Goal: Task Accomplishment & Management: Manage account settings

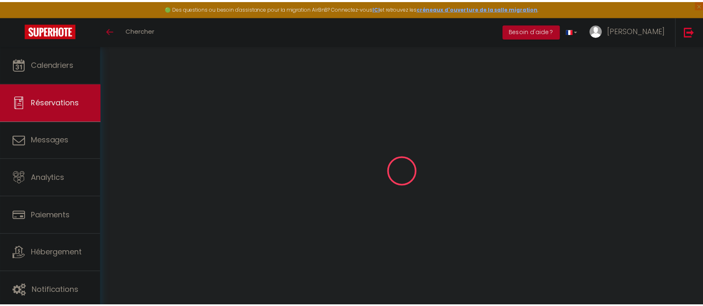
scroll to position [45, 0]
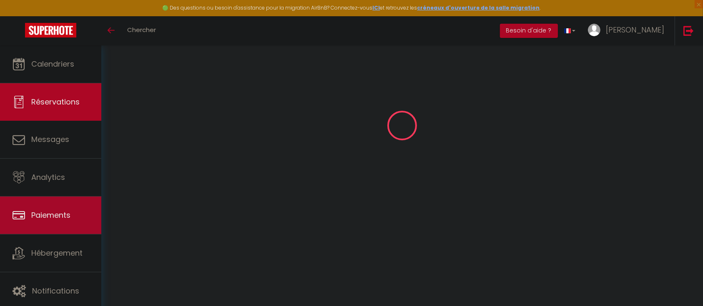
select select "0"
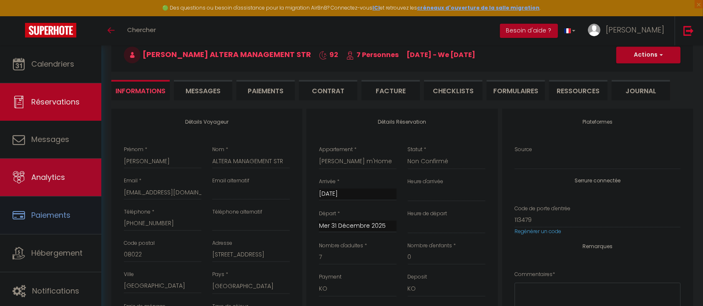
scroll to position [0, 0]
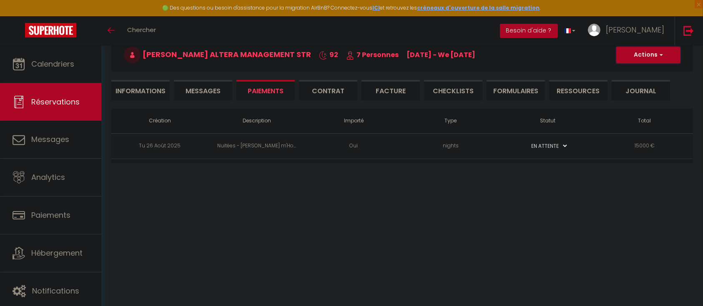
click at [652, 54] on button "Actions" at bounding box center [648, 55] width 64 height 17
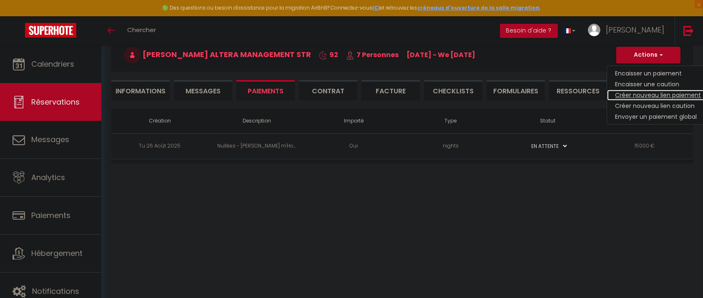
click at [694, 96] on link "Créer nouveau lien paiement" at bounding box center [658, 95] width 103 height 11
select select "nights"
type input "[EMAIL_ADDRESS][DOMAIN_NAME][PERSON_NAME]"
select select "3496"
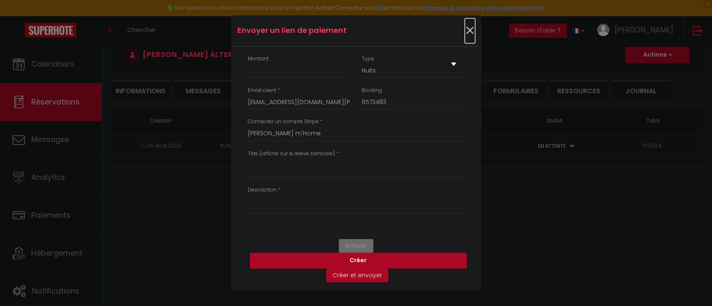
click at [470, 35] on span "×" at bounding box center [469, 30] width 10 height 25
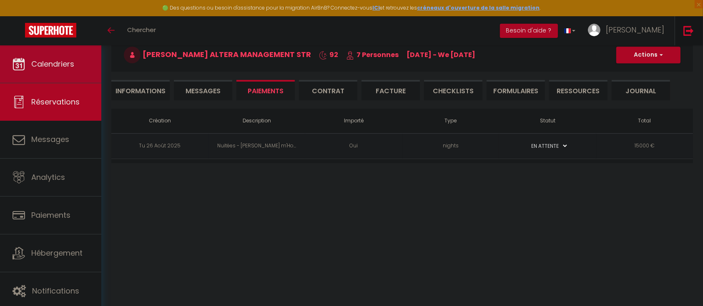
drag, startPoint x: 689, startPoint y: 32, endPoint x: 32, endPoint y: 55, distance: 657.4
click at [688, 32] on img at bounding box center [688, 30] width 10 height 10
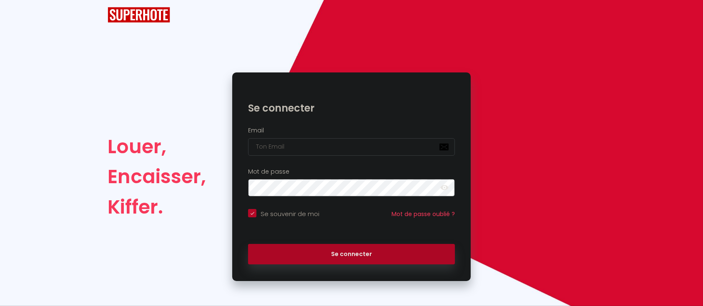
checkbox input "true"
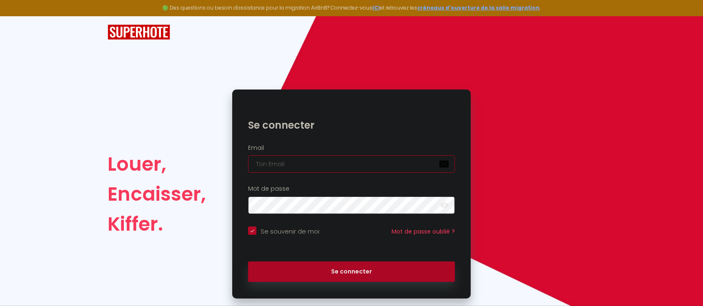
type input "Défault"
checkbox input "true"
drag, startPoint x: 304, startPoint y: 163, endPoint x: 249, endPoint y: 163, distance: 54.6
click at [249, 163] on input "Défault" at bounding box center [351, 165] width 207 height 18
paste input "[EMAIL_ADDRESS][DOMAIN_NAME]"
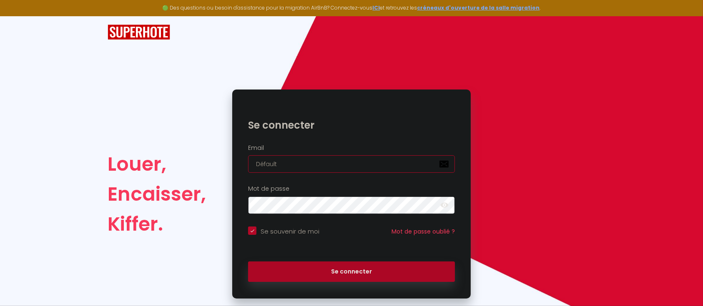
type input "[EMAIL_ADDRESS][DOMAIN_NAME]"
checkbox input "true"
type input "[EMAIL_ADDRESS][DOMAIN_NAME]"
click at [248, 262] on button "Se connecter" at bounding box center [351, 272] width 207 height 21
checkbox input "true"
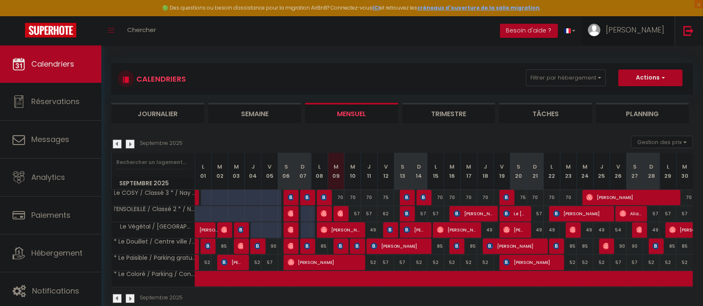
click at [658, 34] on span "[PERSON_NAME]" at bounding box center [635, 30] width 58 height 10
click at [640, 76] on link "Équipe" at bounding box center [641, 73] width 62 height 14
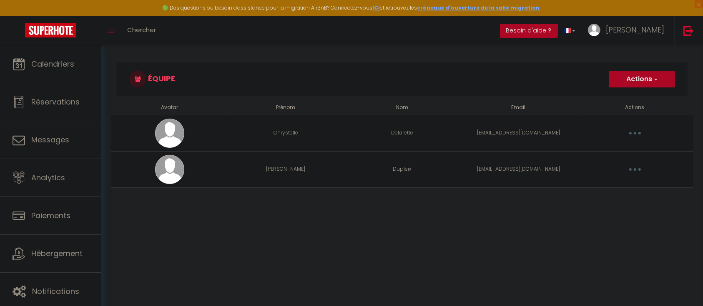
click at [534, 133] on td "[EMAIL_ADDRESS][DOMAIN_NAME]" at bounding box center [518, 133] width 116 height 36
copy tr "[EMAIL_ADDRESS][DOMAIN_NAME] Editer Supprimer"
click at [510, 168] on td "[EMAIL_ADDRESS][DOMAIN_NAME]" at bounding box center [518, 169] width 116 height 36
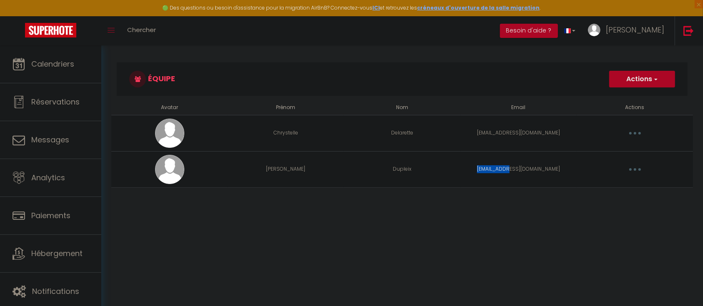
click at [510, 168] on td "[EMAIL_ADDRESS][DOMAIN_NAME]" at bounding box center [518, 169] width 116 height 36
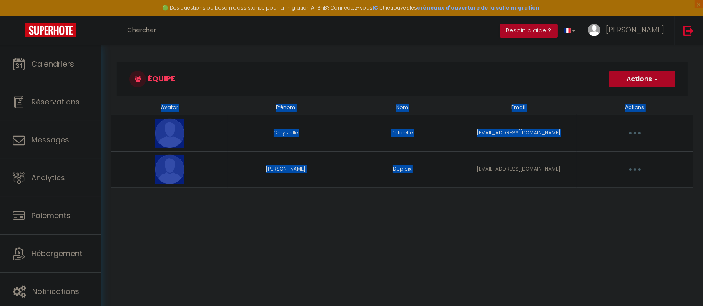
click at [510, 168] on td "[EMAIL_ADDRESS][DOMAIN_NAME]" at bounding box center [518, 169] width 116 height 36
copy table "Avatar Prénom Nom Email Actions [PERSON_NAME] [EMAIL_ADDRESS][DOMAIN_NAME] Edit…"
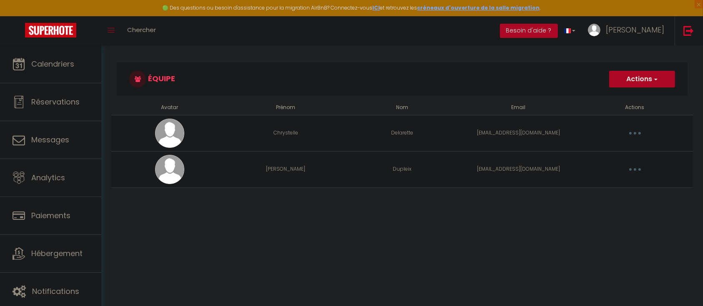
click at [514, 132] on td "[EMAIL_ADDRESS][DOMAIN_NAME]" at bounding box center [518, 133] width 116 height 36
copy tr "[EMAIL_ADDRESS][DOMAIN_NAME] Editer Supprimer"
click at [519, 171] on td "[EMAIL_ADDRESS][DOMAIN_NAME]" at bounding box center [518, 169] width 116 height 36
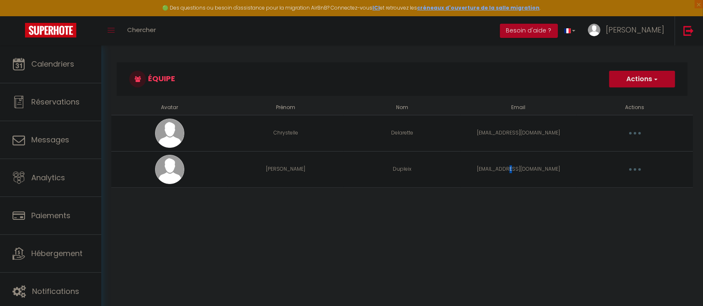
click at [519, 171] on td "[EMAIL_ADDRESS][DOMAIN_NAME]" at bounding box center [518, 169] width 116 height 36
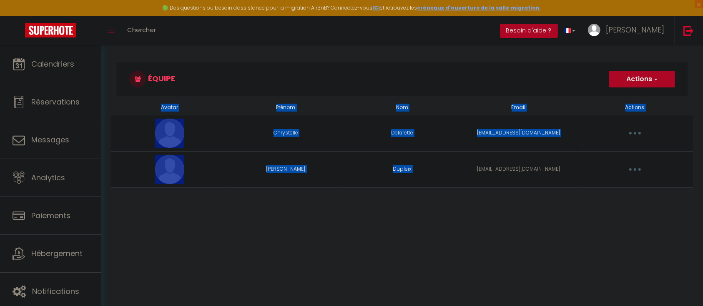
click at [519, 171] on td "[EMAIL_ADDRESS][DOMAIN_NAME]" at bounding box center [518, 169] width 116 height 36
copy table "Avatar Prénom Nom Email Actions [PERSON_NAME] [EMAIL_ADDRESS][DOMAIN_NAME] Edit…"
click at [689, 38] on link at bounding box center [689, 30] width 28 height 29
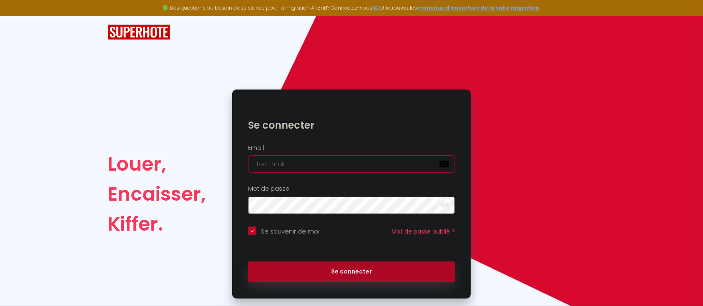
type input "Défault"
checkbox input "true"
click at [284, 164] on input "Défault" at bounding box center [351, 165] width 207 height 18
drag, startPoint x: 291, startPoint y: 166, endPoint x: 212, endPoint y: 169, distance: 78.5
click at [212, 169] on div "Louer, Encaisser, Kiffer. Se connecter Email Défault Mot de passe false Se souv…" at bounding box center [351, 194] width 499 height 209
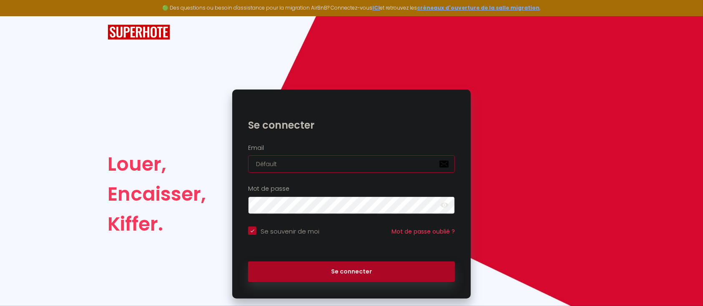
paste input "[PERSON_NAME][EMAIL_ADDRESS][DOMAIN_NAME]"
type input "[PERSON_NAME][EMAIL_ADDRESS][DOMAIN_NAME]"
checkbox input "true"
type input "[PERSON_NAME][EMAIL_ADDRESS][DOMAIN_NAME]"
click at [248, 262] on button "Se connecter" at bounding box center [351, 272] width 207 height 21
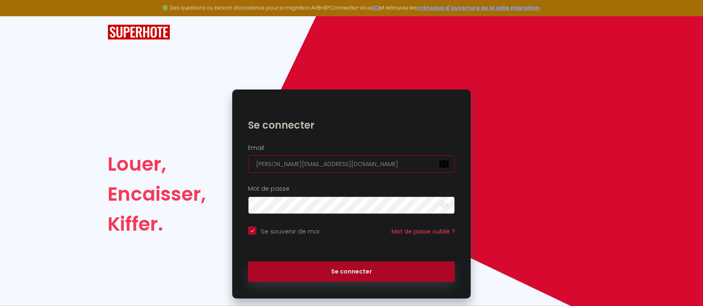
checkbox input "true"
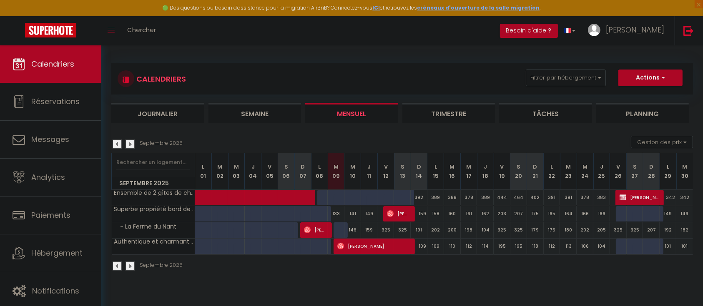
click at [120, 266] on img at bounding box center [117, 266] width 9 height 9
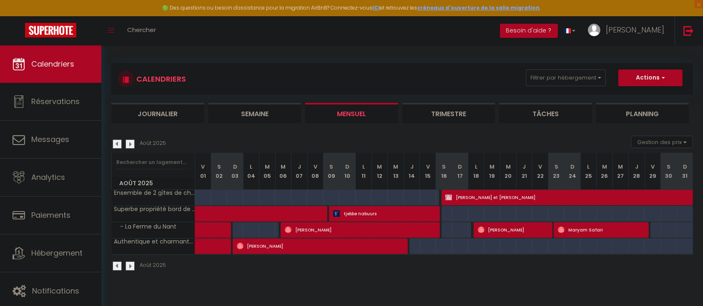
click at [130, 265] on img at bounding box center [129, 266] width 9 height 9
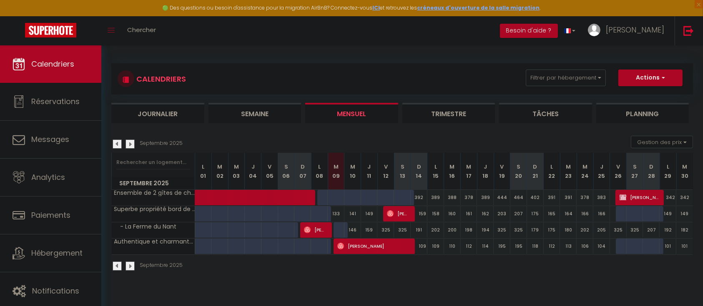
click at [130, 265] on img at bounding box center [129, 266] width 9 height 9
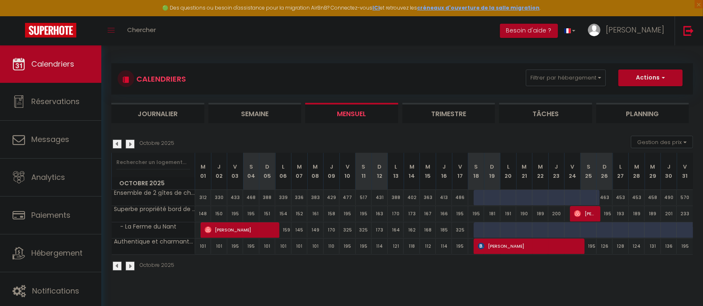
click at [130, 265] on img at bounding box center [129, 266] width 9 height 9
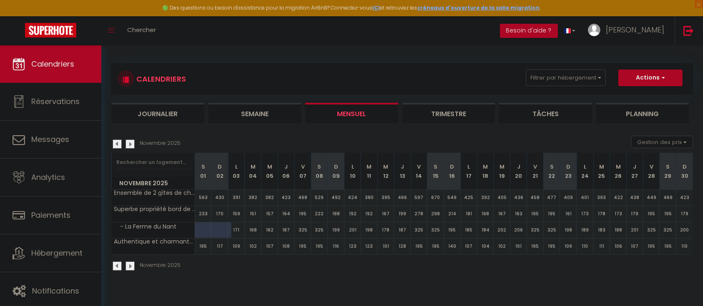
click at [120, 143] on img at bounding box center [117, 144] width 9 height 9
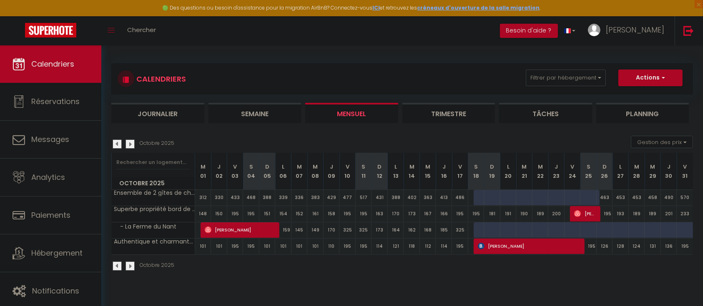
click at [120, 143] on img at bounding box center [117, 144] width 9 height 9
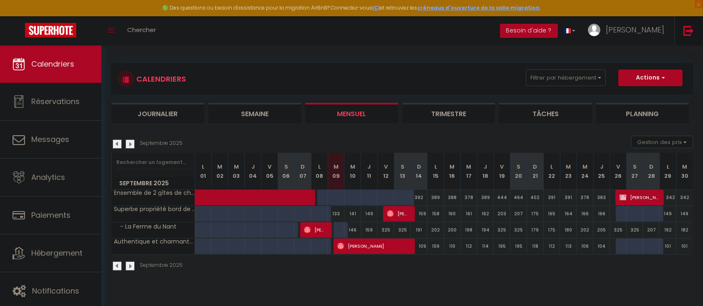
drag, startPoint x: 691, startPoint y: 37, endPoint x: 413, endPoint y: 125, distance: 292.2
click at [691, 37] on link at bounding box center [689, 30] width 28 height 29
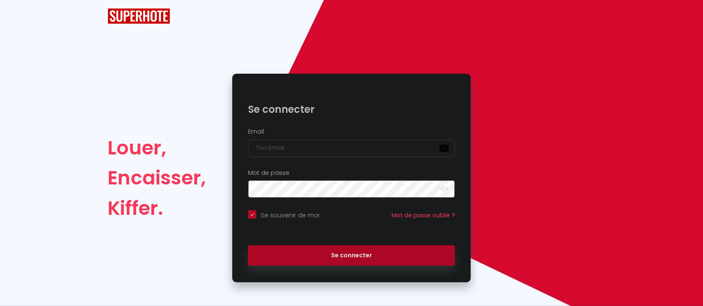
checkbox input "true"
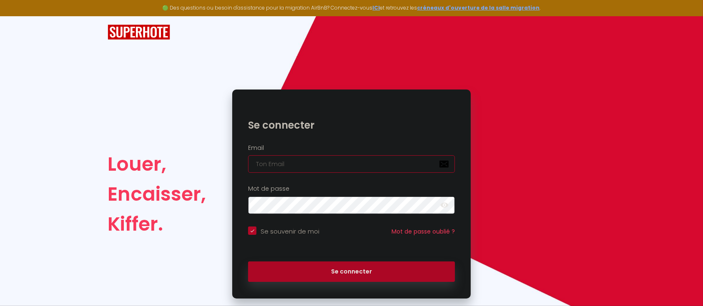
type input "Défault"
checkbox input "true"
click at [286, 159] on input "Défault" at bounding box center [351, 165] width 207 height 18
drag, startPoint x: 258, startPoint y: 162, endPoint x: 224, endPoint y: 161, distance: 33.8
click at [224, 161] on div "Louer, Encaisser, Kiffer. Se connecter Email Défault Mot de passe false Se souv…" at bounding box center [351, 194] width 499 height 209
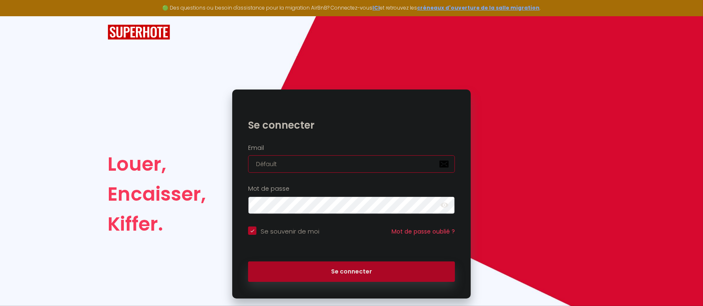
paste input "[EMAIL_ADDRESS][DOMAIN_NAME]"
type input "[EMAIL_ADDRESS][DOMAIN_NAME]"
checkbox input "true"
type input "[EMAIL_ADDRESS][DOMAIN_NAME]"
click at [248, 262] on button "Se connecter" at bounding box center [351, 272] width 207 height 21
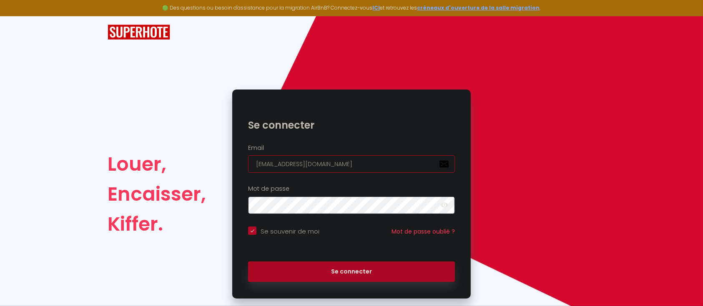
checkbox input "true"
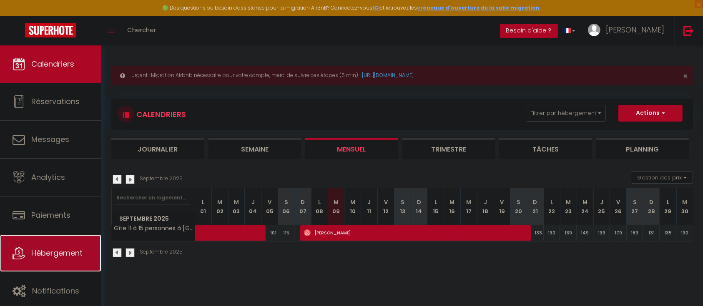
click at [70, 256] on span "Hébergement" at bounding box center [56, 253] width 51 height 10
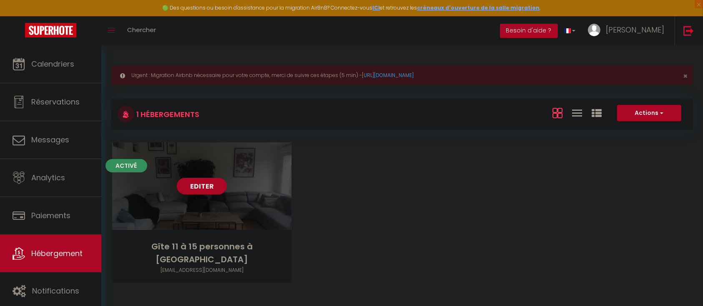
click at [202, 183] on link "Editer" at bounding box center [202, 186] width 50 height 17
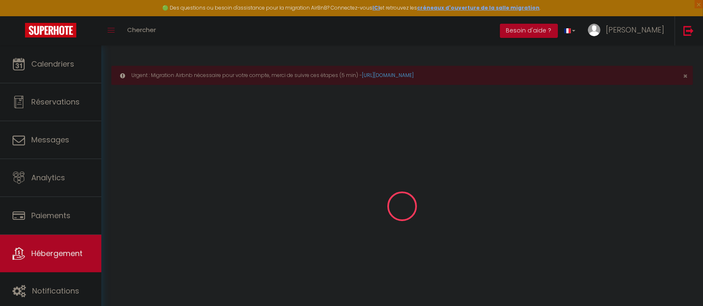
type input "Gîte 11 à 15 personnes à [GEOGRAPHIC_DATA]"
type input "[PERSON_NAME]"
select select "houses"
select select "11"
select select "4"
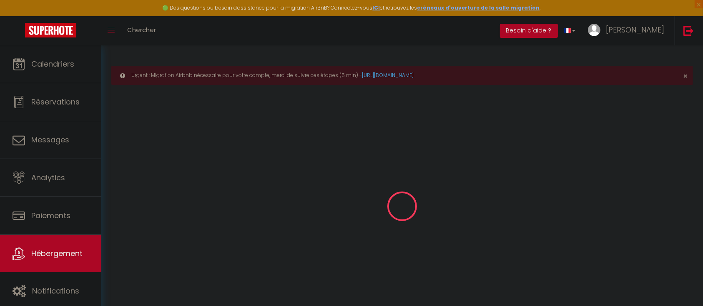
select select "3"
type input "95"
type input "5"
type input "149"
select select
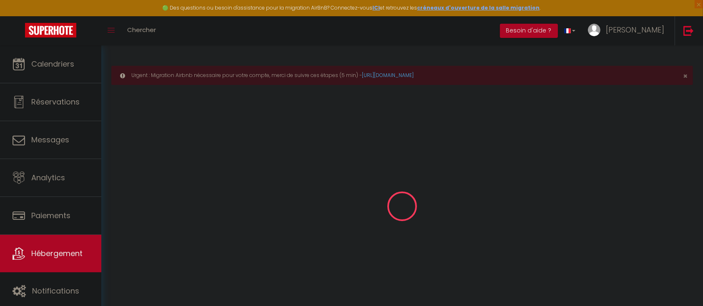
select select
type input "[STREET_ADDRESS]"
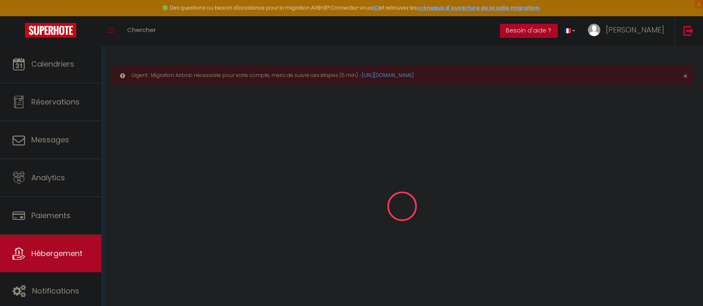
type input "80330"
type input "Cagny"
type input "[EMAIL_ADDRESS][DOMAIN_NAME]"
select select
checkbox input "false"
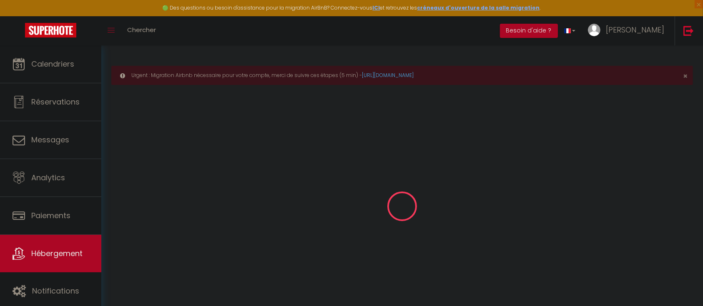
checkbox input "false"
select select
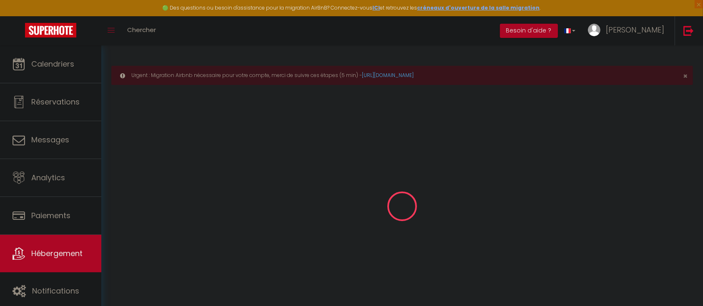
type input "0"
select select
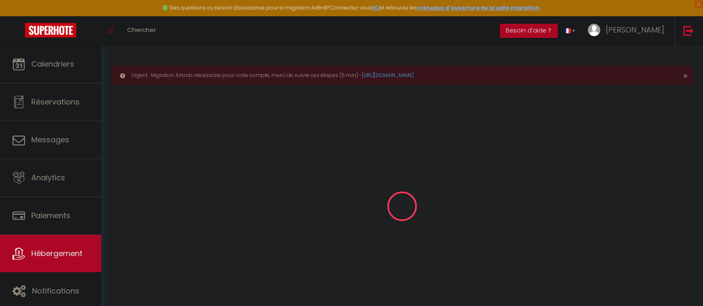
select select
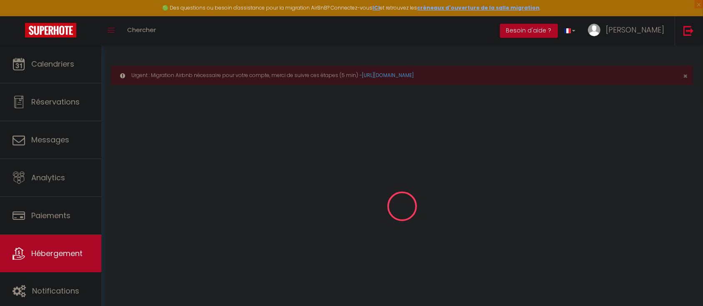
checkbox input "false"
select select
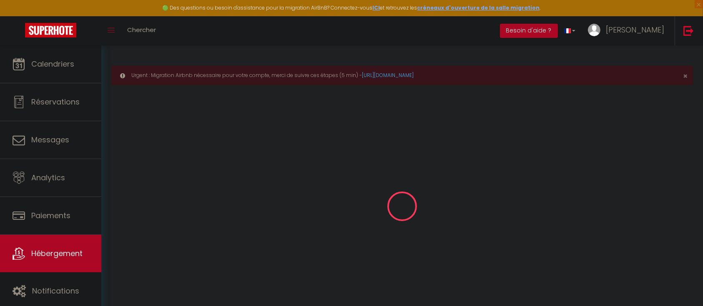
checkbox input "false"
select select "17:00"
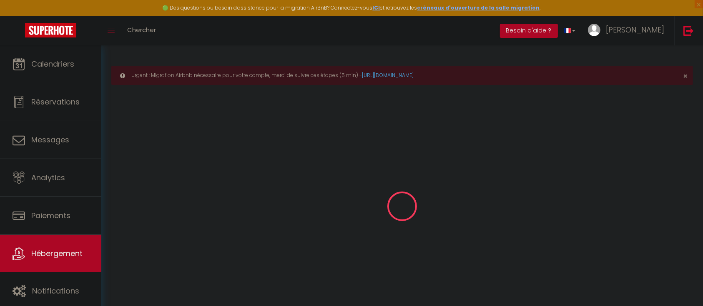
select select
select select "11:00"
select select "30"
select select "120"
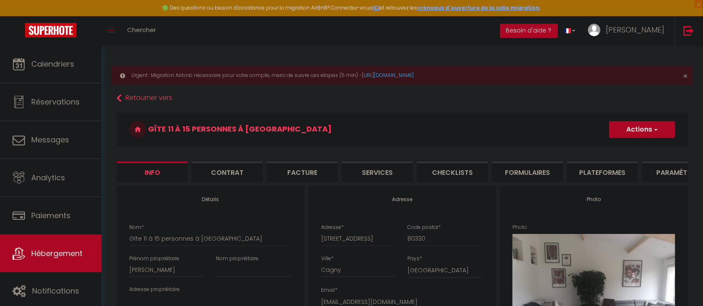
select select
checkbox input "false"
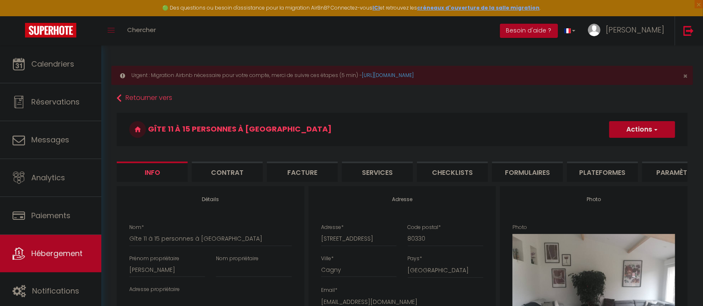
checkbox input "false"
click at [596, 170] on li "Plateformes" at bounding box center [602, 172] width 71 height 20
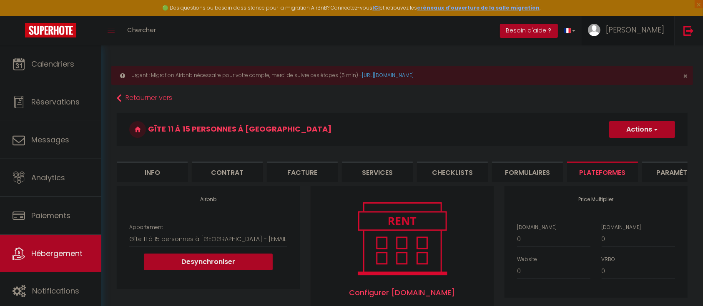
click at [644, 35] on span "[PERSON_NAME]" at bounding box center [635, 30] width 58 height 10
click at [641, 59] on link "Paramètres" at bounding box center [641, 58] width 62 height 14
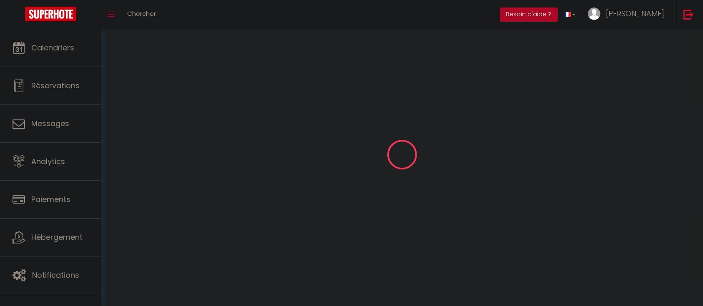
type input "[PERSON_NAME]"
type input "LEDOUX"
type input "0664769833"
type input "[STREET_ADDRESS]"
type input "80330"
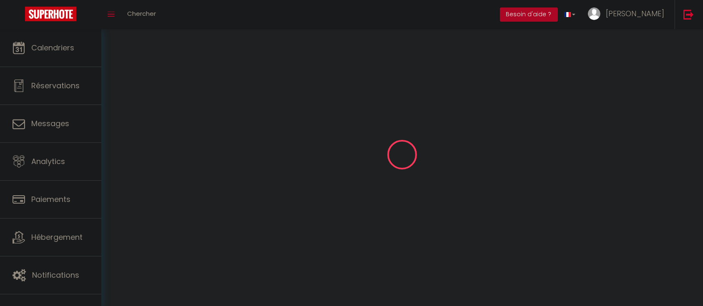
type input "CAGNY"
type input "xZZk5zwqaXhywDarhxLkFqbWp"
type input "EGWXef73Zj2jFXQmoqYhqQOWC"
type input "[URL][DOMAIN_NAME]"
select select "28"
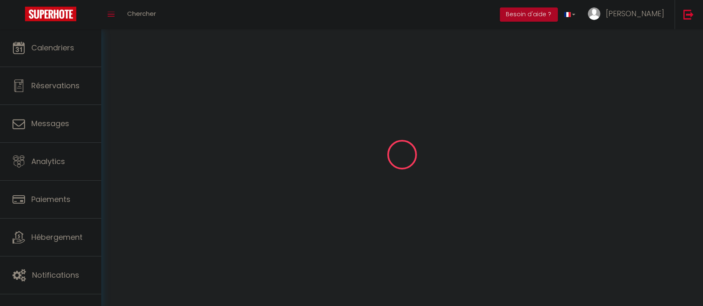
select select "fr"
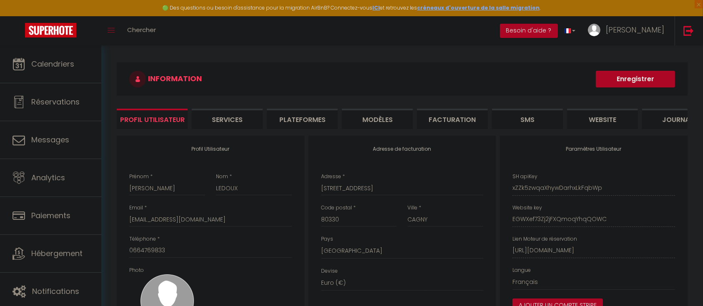
click at [294, 125] on li "Plateformes" at bounding box center [302, 119] width 71 height 20
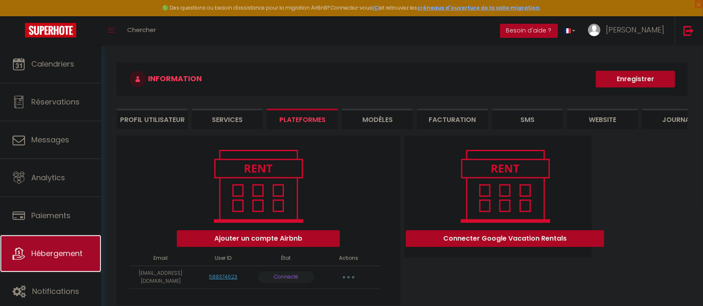
click at [65, 260] on link "Hébergement" at bounding box center [50, 254] width 101 height 38
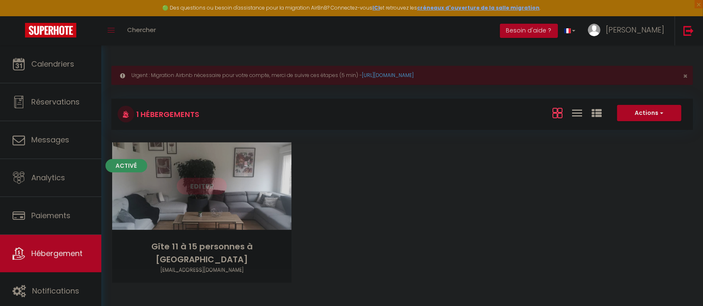
click at [202, 188] on link "Editer" at bounding box center [202, 186] width 50 height 17
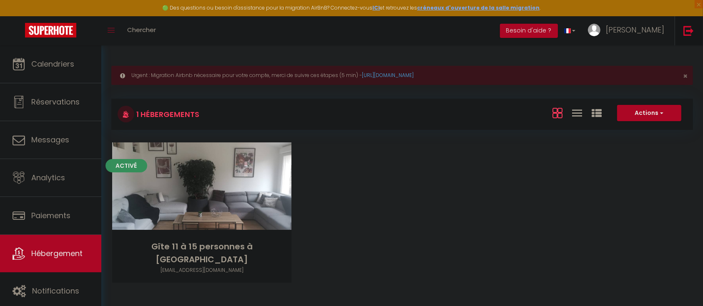
click at [694, 28] on link at bounding box center [689, 30] width 28 height 29
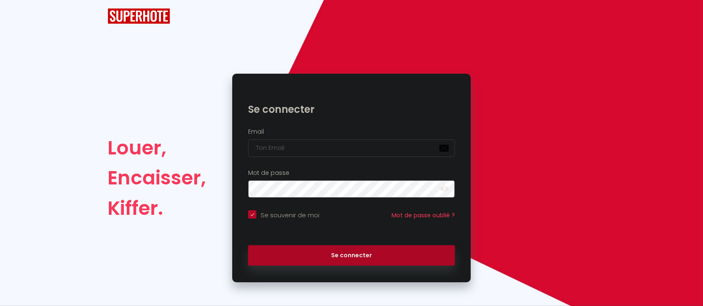
checkbox input "true"
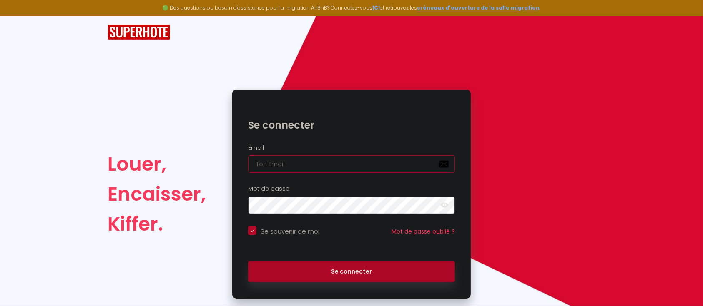
type input "Défault"
checkbox input "true"
click at [335, 167] on input "Défault" at bounding box center [351, 165] width 207 height 18
drag, startPoint x: 290, startPoint y: 162, endPoint x: 205, endPoint y: 162, distance: 85.1
click at [205, 162] on div "Louer, Encaisser, Kiffer. Se connecter Email Défault Mot de passe false Se souv…" at bounding box center [351, 194] width 499 height 209
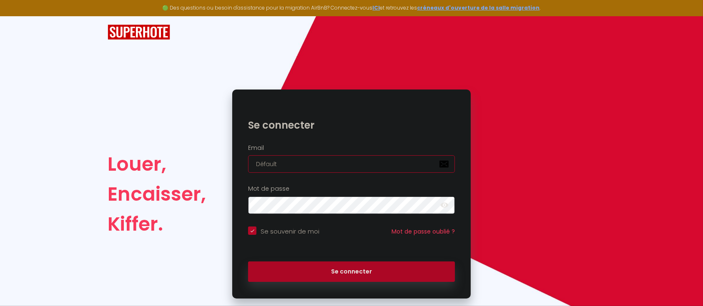
paste input "[PERSON_NAME][EMAIL_ADDRESS][DOMAIN_NAME]"
type input "[PERSON_NAME][EMAIL_ADDRESS][DOMAIN_NAME]"
checkbox input "true"
type input "[PERSON_NAME][EMAIL_ADDRESS][DOMAIN_NAME]"
click at [248, 262] on button "Se connecter" at bounding box center [351, 272] width 207 height 21
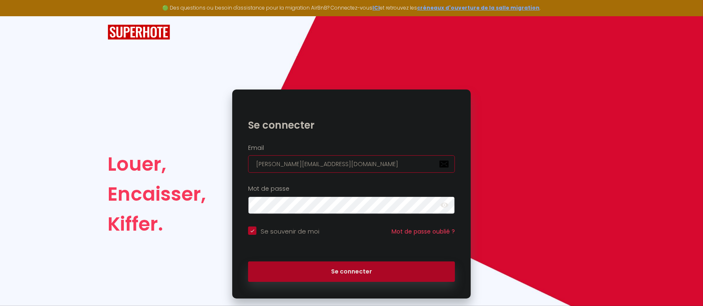
checkbox input "true"
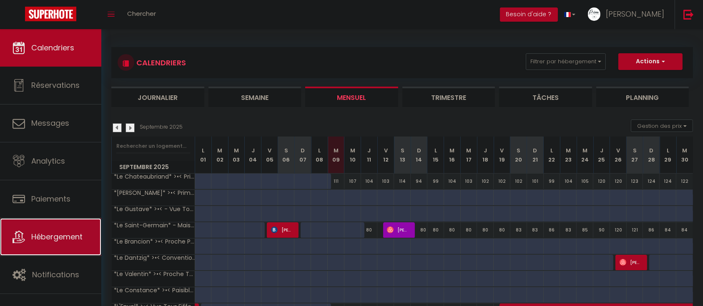
click at [42, 245] on link "Hébergement" at bounding box center [50, 237] width 101 height 38
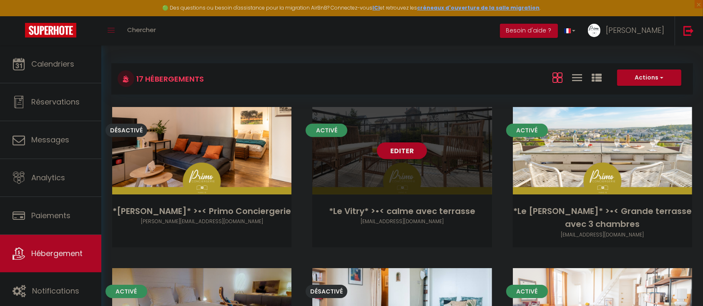
click at [396, 152] on link "Editer" at bounding box center [402, 151] width 50 height 17
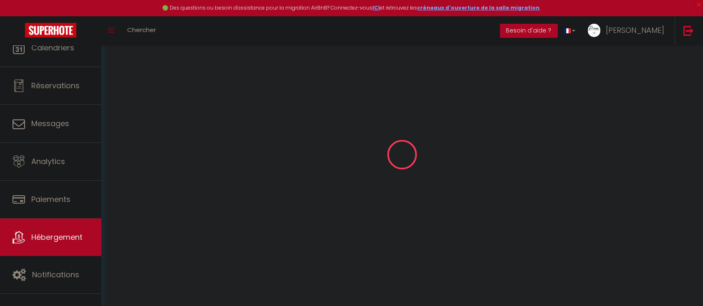
select select
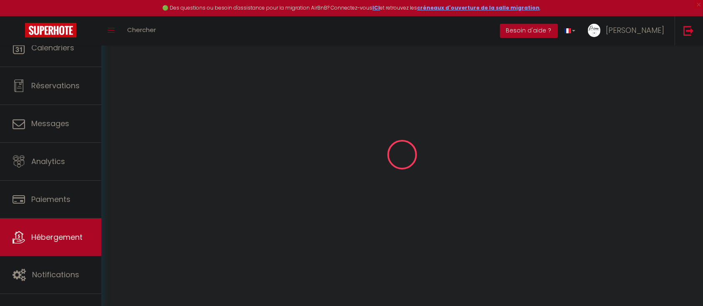
select select "1"
select select
checkbox input "false"
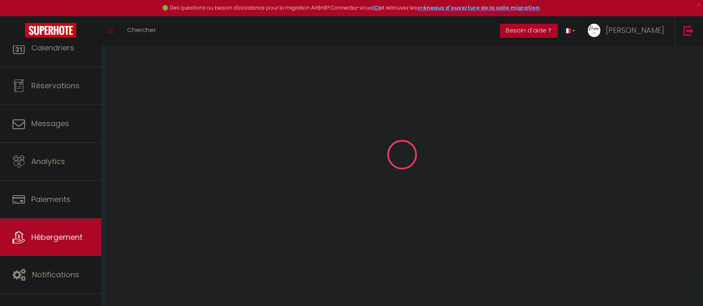
checkbox input "false"
select select
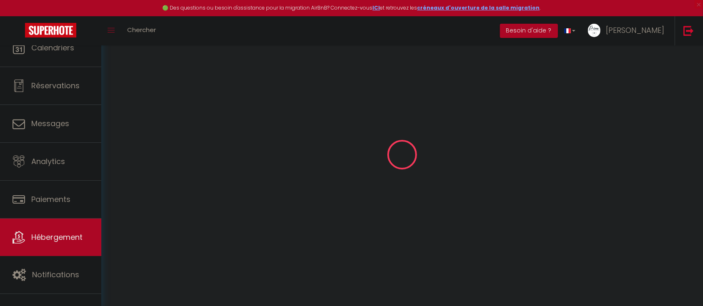
select select
checkbox input "false"
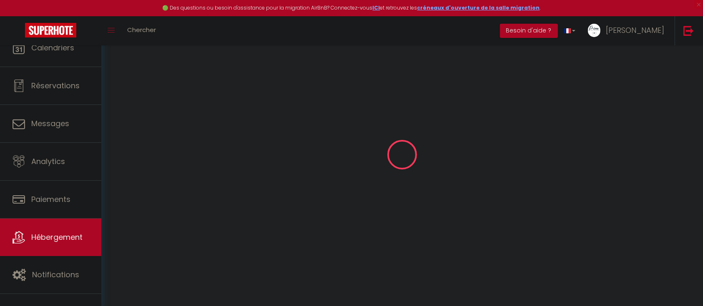
checkbox input "false"
select select
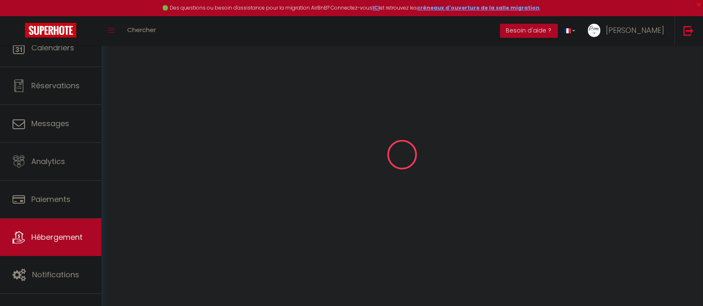
select select
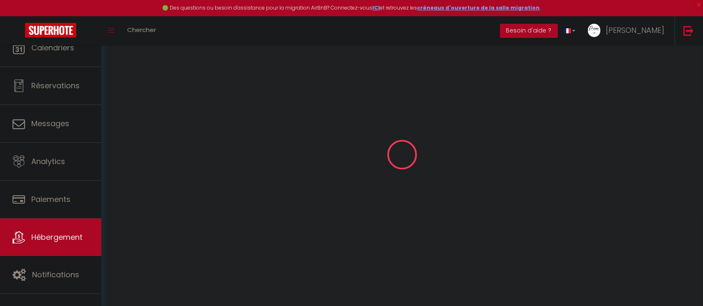
select select
checkbox input "false"
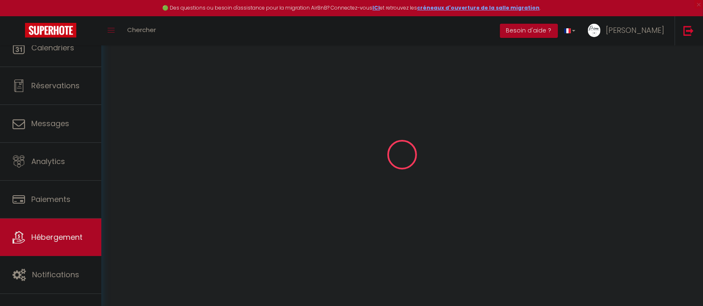
select select
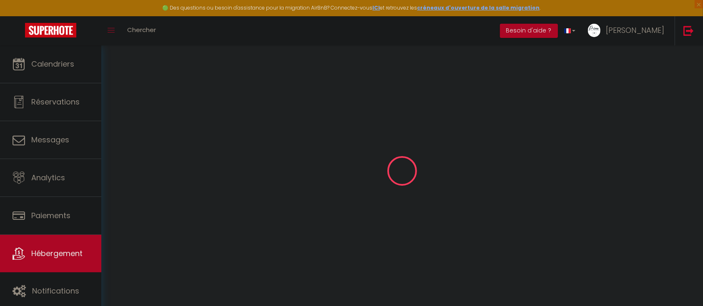
select select
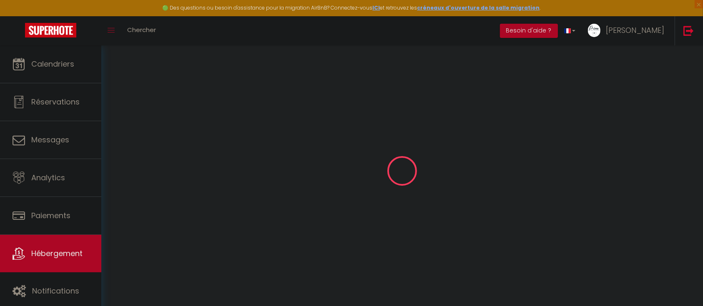
select select
checkbox input "false"
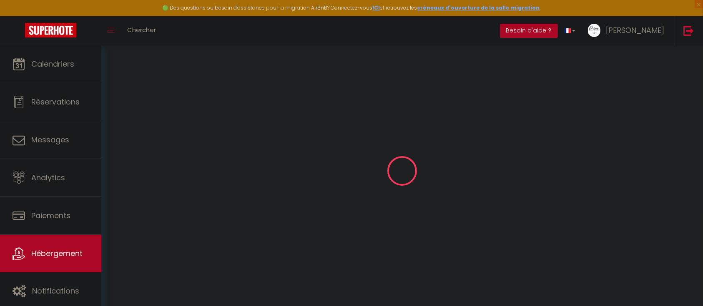
select select
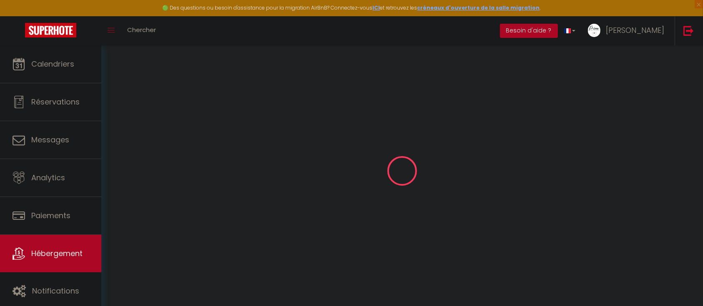
select select
checkbox input "false"
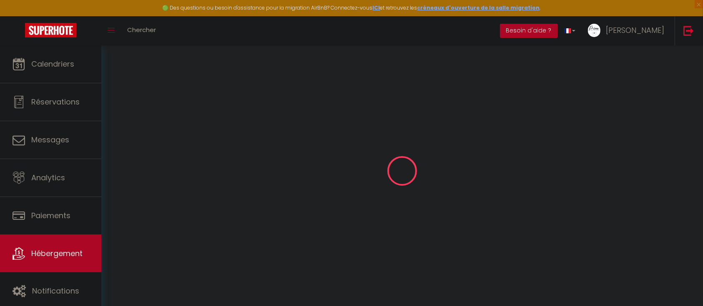
checkbox input "false"
select select
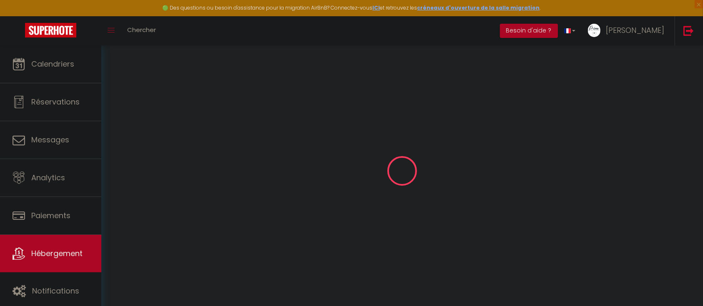
select select
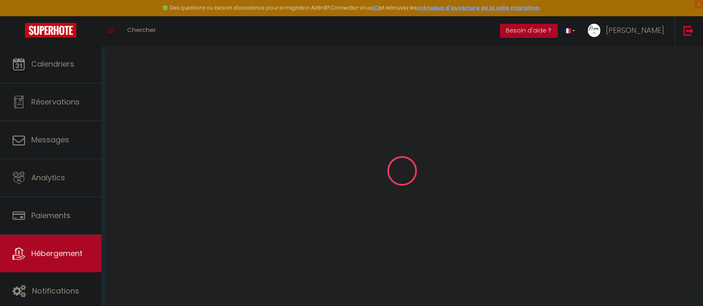
checkbox input "false"
select select
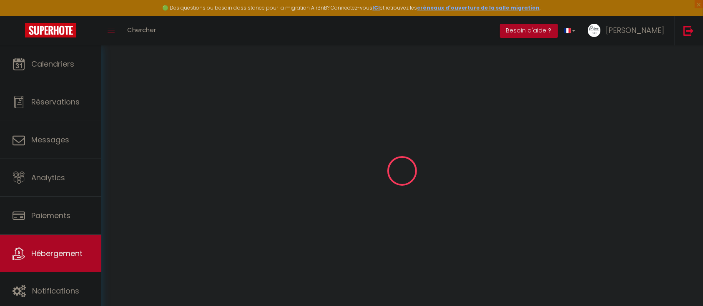
select select
type input "*Le Vitry* >•< calme avec terrasse"
type input "[PERSON_NAME]"
type input "[STREET_ADDRESS]"
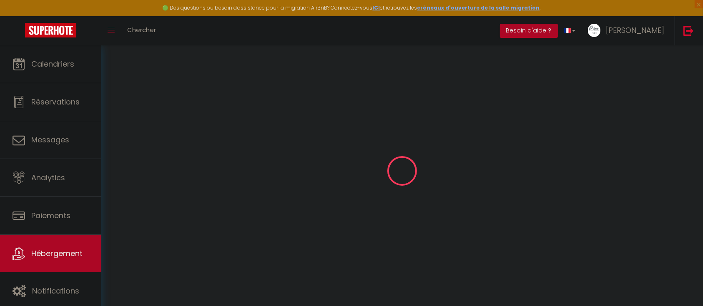
type input "94400"
type input "[GEOGRAPHIC_DATA]"
select select "2"
type input "130"
type input "75"
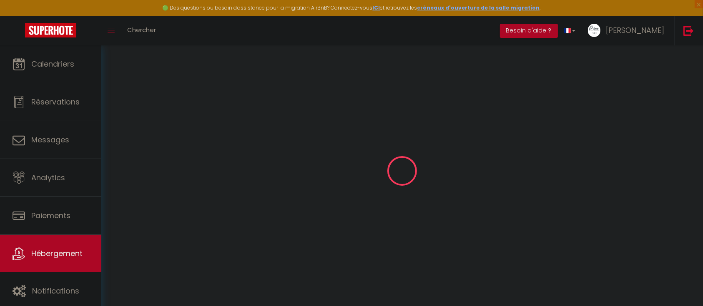
type input "16.25"
type input "11.83"
type input "250"
select select
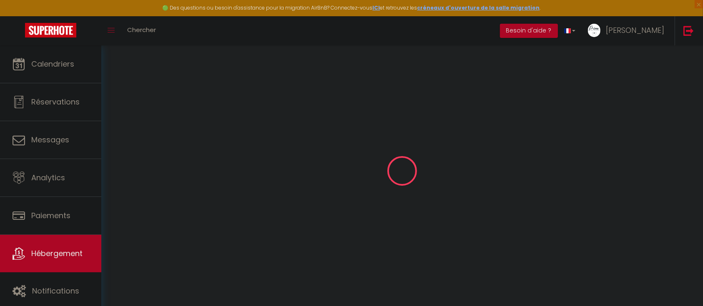
select select
type input "[STREET_ADDRESS]"
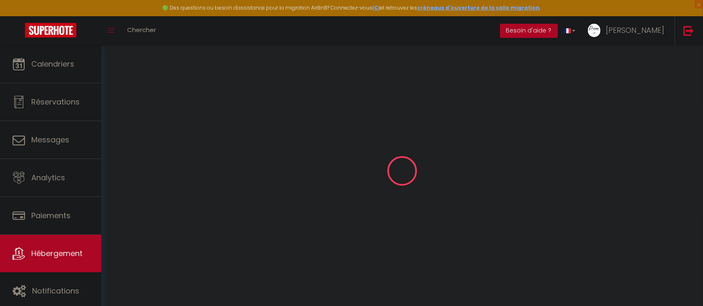
type input "94400"
type input "[GEOGRAPHIC_DATA]"
type input "[PERSON_NAME][EMAIL_ADDRESS][DOMAIN_NAME]"
select select "13008"
checkbox input "true"
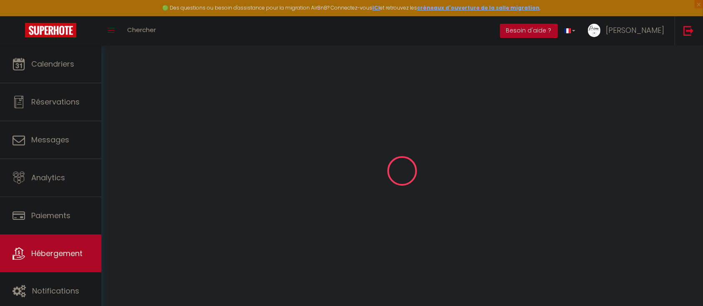
checkbox input "true"
checkbox input "false"
radio input "true"
type input "21"
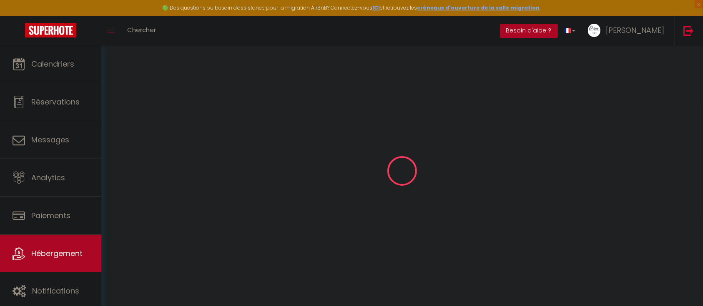
type input "75"
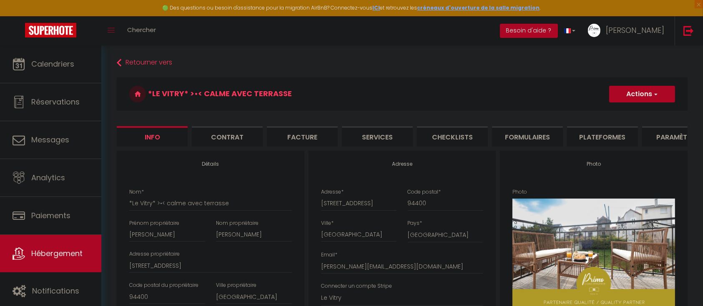
click at [598, 142] on li "Plateformes" at bounding box center [602, 136] width 71 height 20
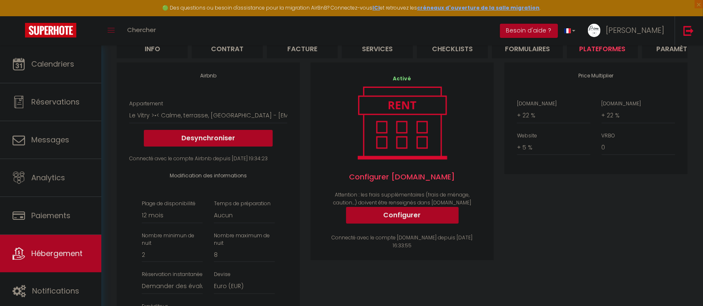
scroll to position [156, 0]
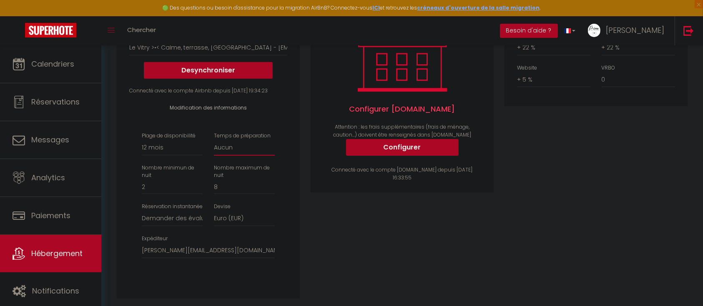
click at [228, 156] on select "Aucun 1 nuit avant et après chaque réservation 2 nuits avant et après chaque ré…" at bounding box center [244, 148] width 61 height 16
click at [417, 257] on div "Activé Configurer [DOMAIN_NAME] Attention : les frais supplémentaires (frais de…" at bounding box center [402, 152] width 194 height 315
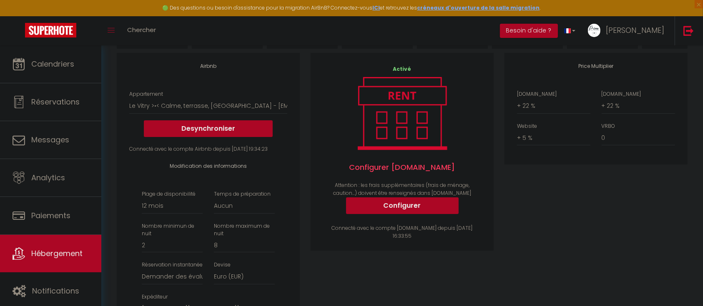
scroll to position [158, 0]
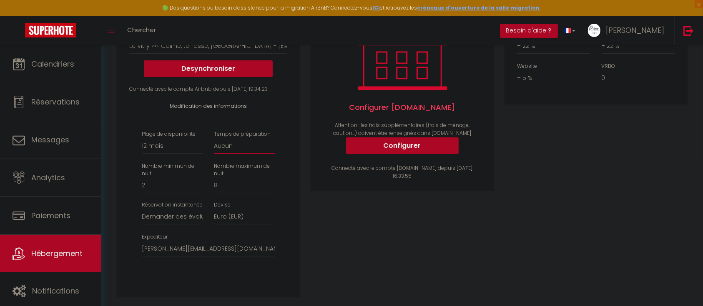
click at [241, 154] on select "Aucun 1 nuit avant et après chaque réservation 2 nuits avant et après chaque ré…" at bounding box center [244, 146] width 61 height 16
click at [274, 109] on h4 "Modification des informations" at bounding box center [208, 106] width 133 height 6
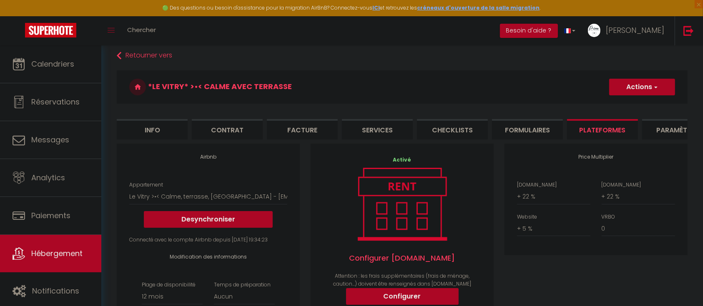
scroll to position [0, 0]
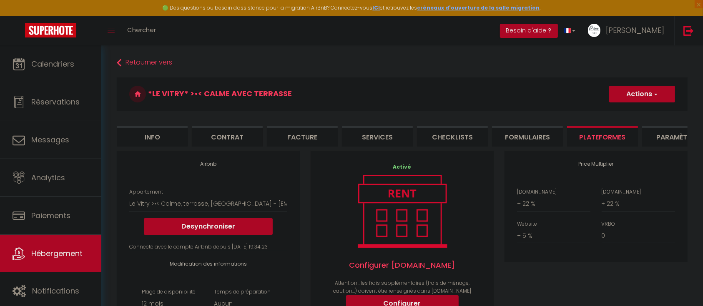
click at [350, 133] on li "Services" at bounding box center [377, 136] width 71 height 20
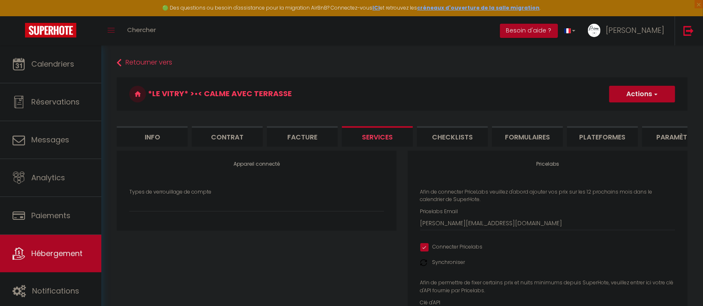
click at [664, 134] on li "Paramètres" at bounding box center [677, 136] width 71 height 20
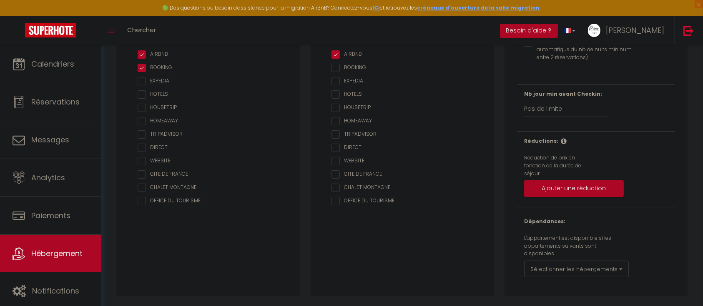
scroll to position [141, 0]
click at [560, 109] on select "Pas de limite 1 2 3 4 5 6 7" at bounding box center [565, 109] width 83 height 16
click at [539, 92] on b "Nb jour min avant Checkin:" at bounding box center [563, 93] width 78 height 7
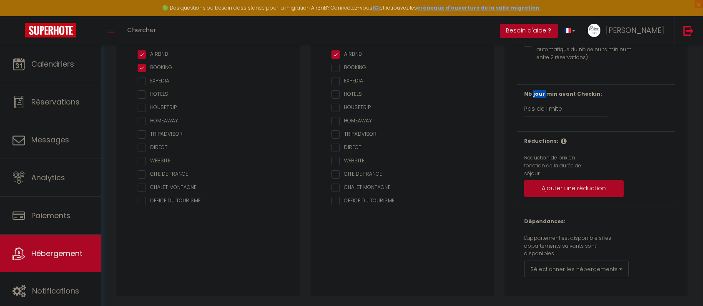
click at [538, 95] on b "Nb jour min avant Checkin:" at bounding box center [563, 93] width 78 height 7
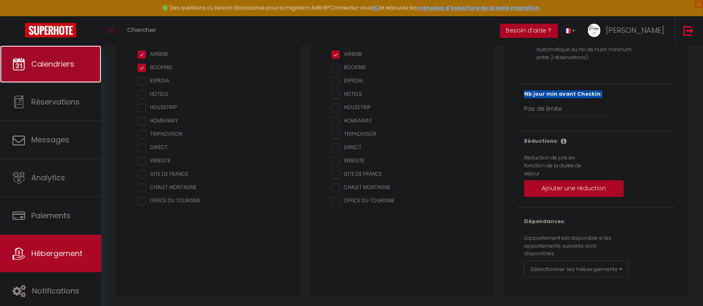
click at [59, 68] on span "Calendriers" at bounding box center [52, 64] width 43 height 10
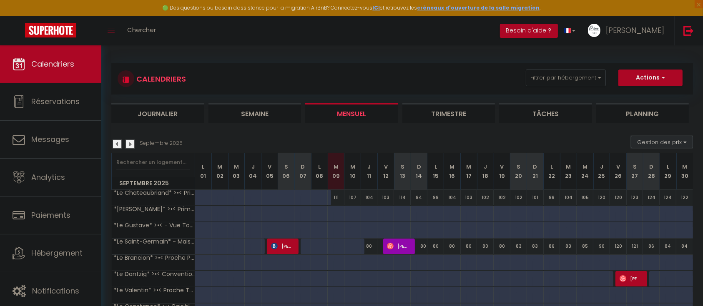
click at [659, 142] on button "Gestion des prix" at bounding box center [662, 142] width 62 height 13
click at [620, 185] on input "Règles" at bounding box center [654, 182] width 75 height 8
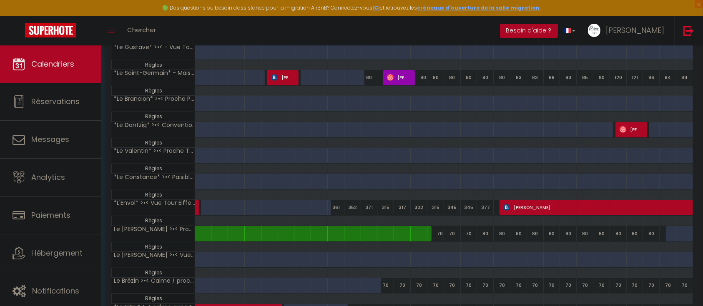
scroll to position [201, 0]
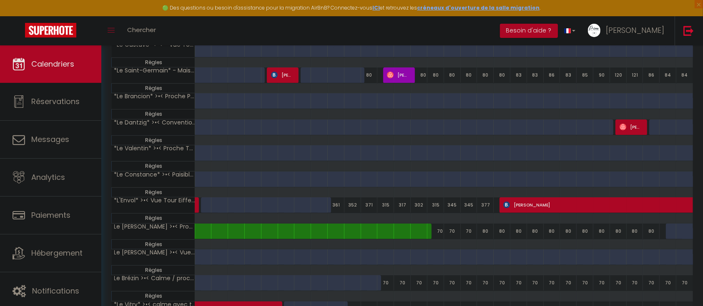
click at [450, 102] on div at bounding box center [458, 106] width 17 height 16
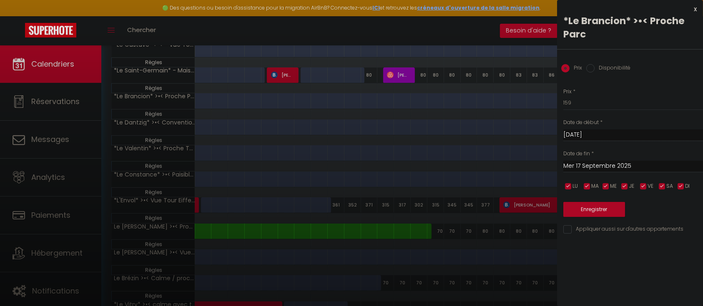
click at [695, 11] on div "x" at bounding box center [627, 9] width 140 height 10
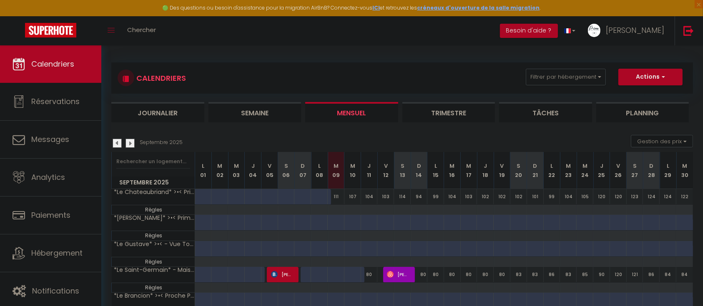
scroll to position [0, 0]
click at [668, 139] on button "Gestion des prix" at bounding box center [662, 142] width 62 height 13
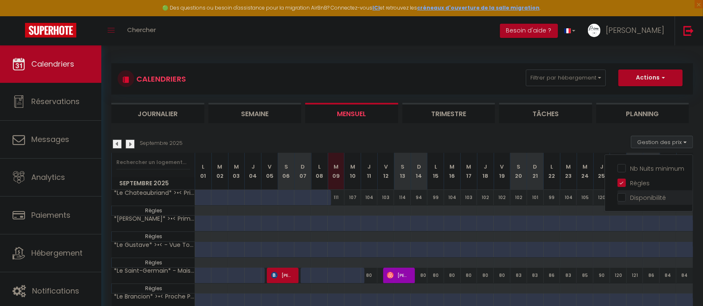
click at [620, 195] on input "Disponibilité" at bounding box center [654, 197] width 75 height 8
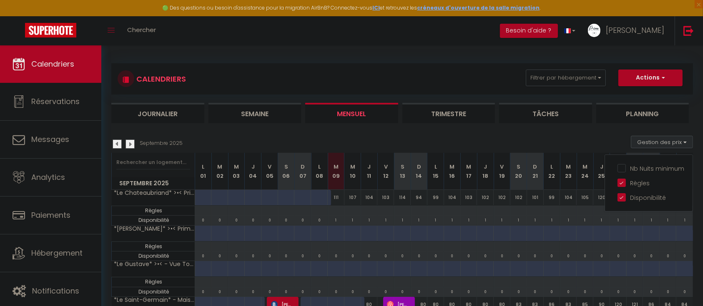
click at [205, 220] on div "0" at bounding box center [203, 220] width 16 height 8
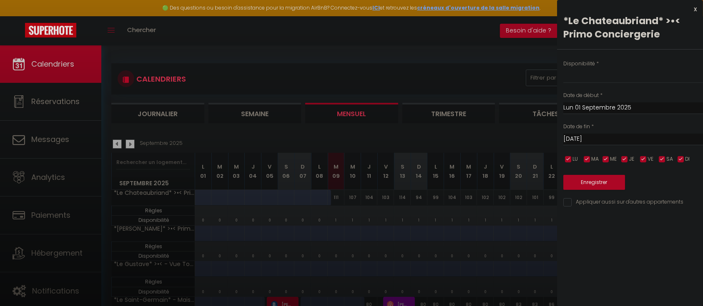
click at [205, 210] on div at bounding box center [351, 153] width 703 height 306
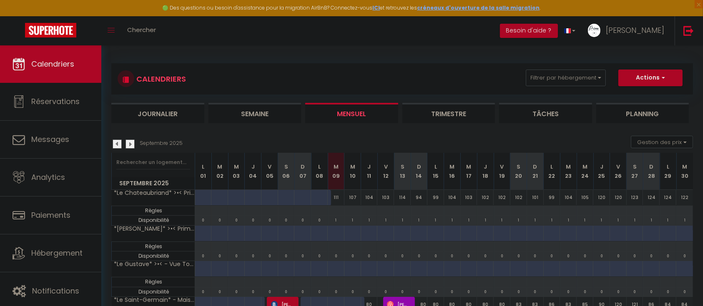
click at [201, 211] on div at bounding box center [203, 211] width 17 height 10
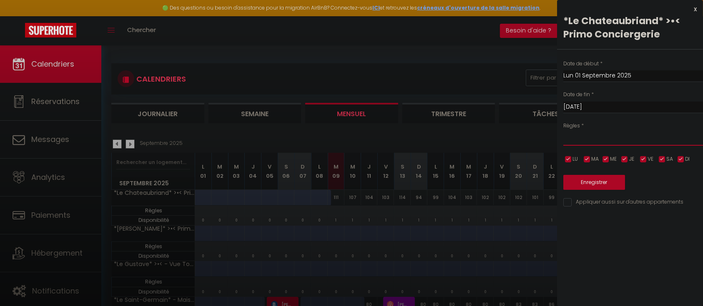
click at [647, 138] on select "Aucun No Checkin No Checkout Pas d'arrivée / Pas de départ" at bounding box center [633, 138] width 140 height 16
click at [610, 252] on div "x *Le Chateaubriand* >•< Primo Conciergerie Date de début * [DATE] < [DATE] > D…" at bounding box center [630, 153] width 146 height 306
click at [693, 7] on div "x" at bounding box center [627, 9] width 140 height 10
